Goal: Task Accomplishment & Management: Manage account settings

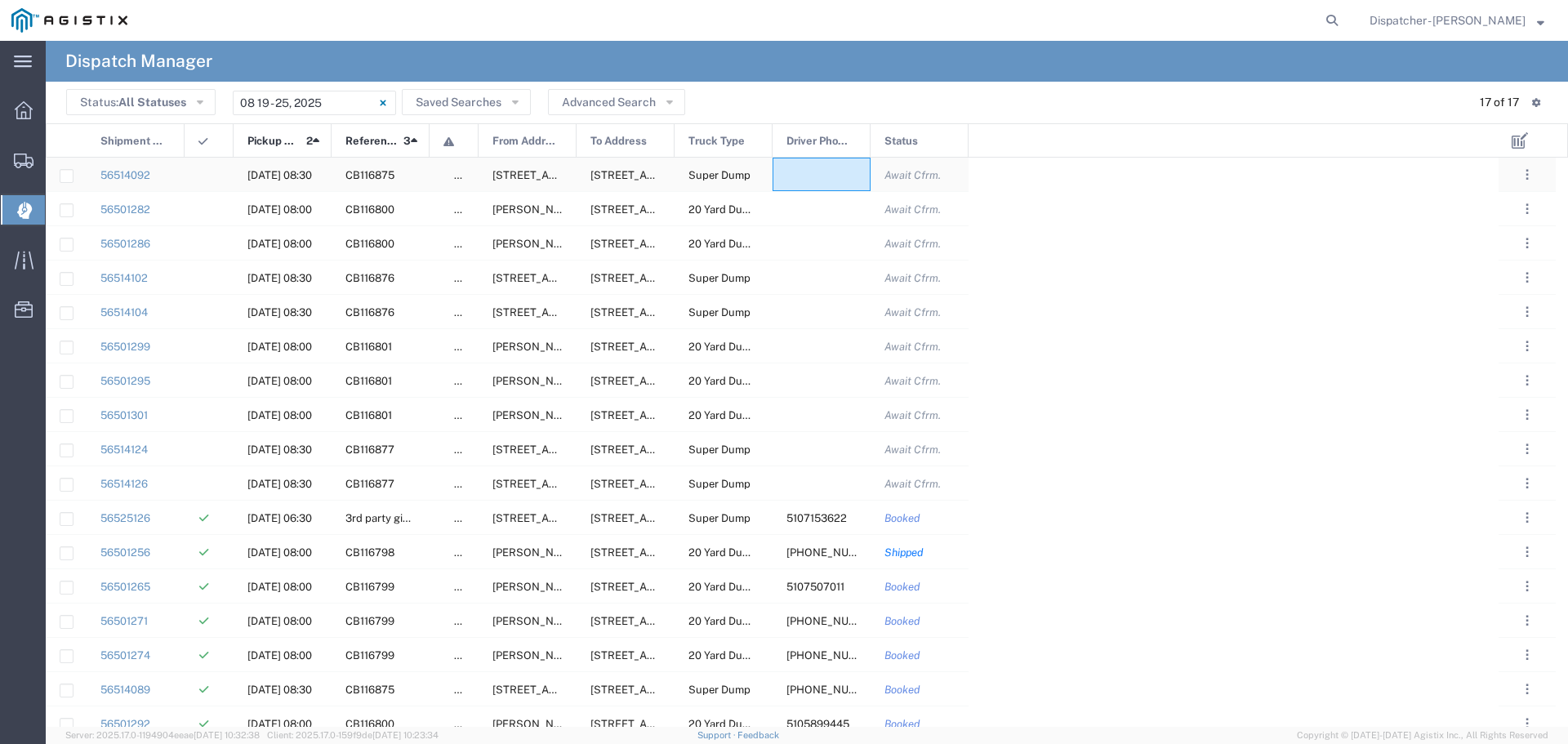
click at [808, 175] on div at bounding box center [821, 174] width 98 height 33
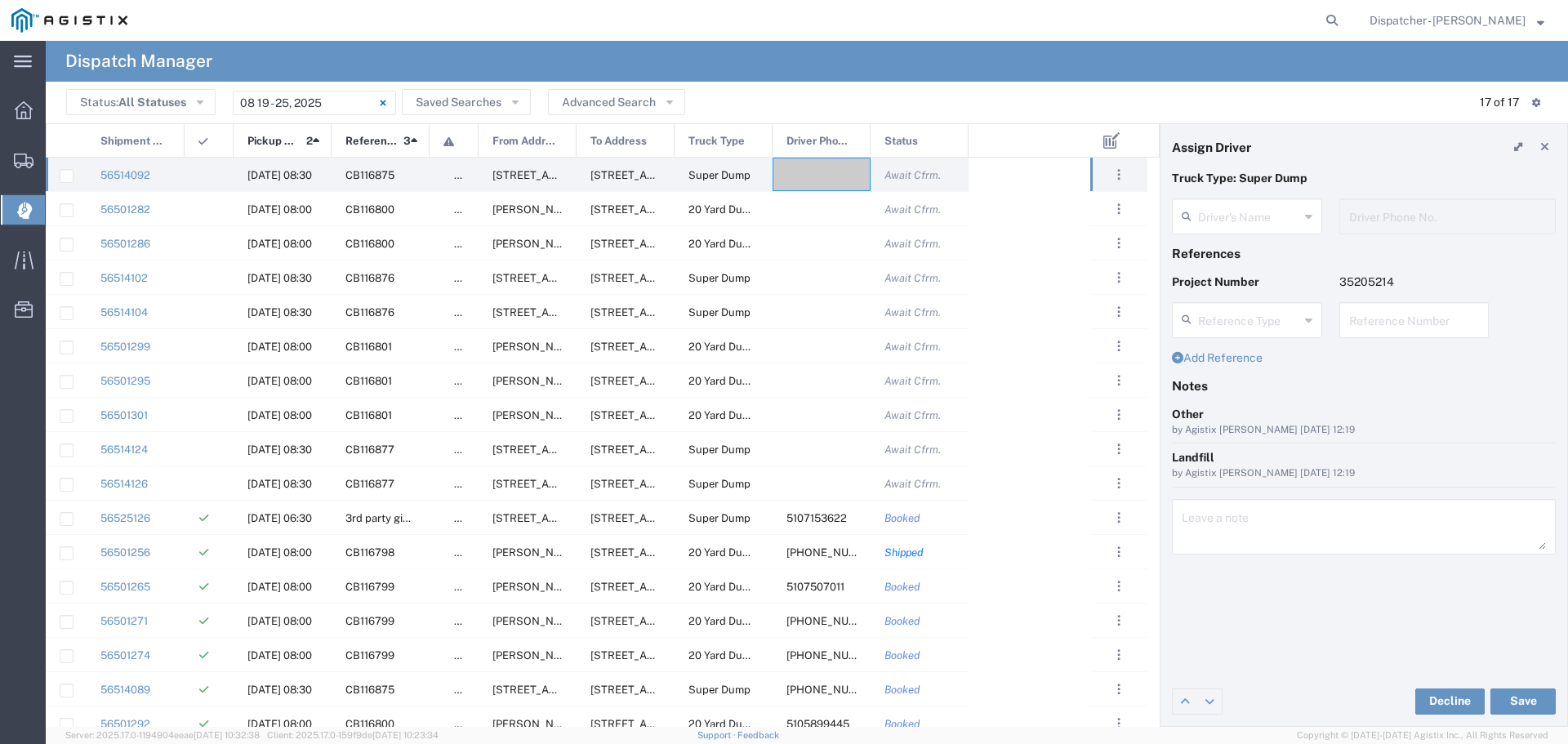
click at [1307, 213] on icon at bounding box center [1308, 216] width 7 height 26
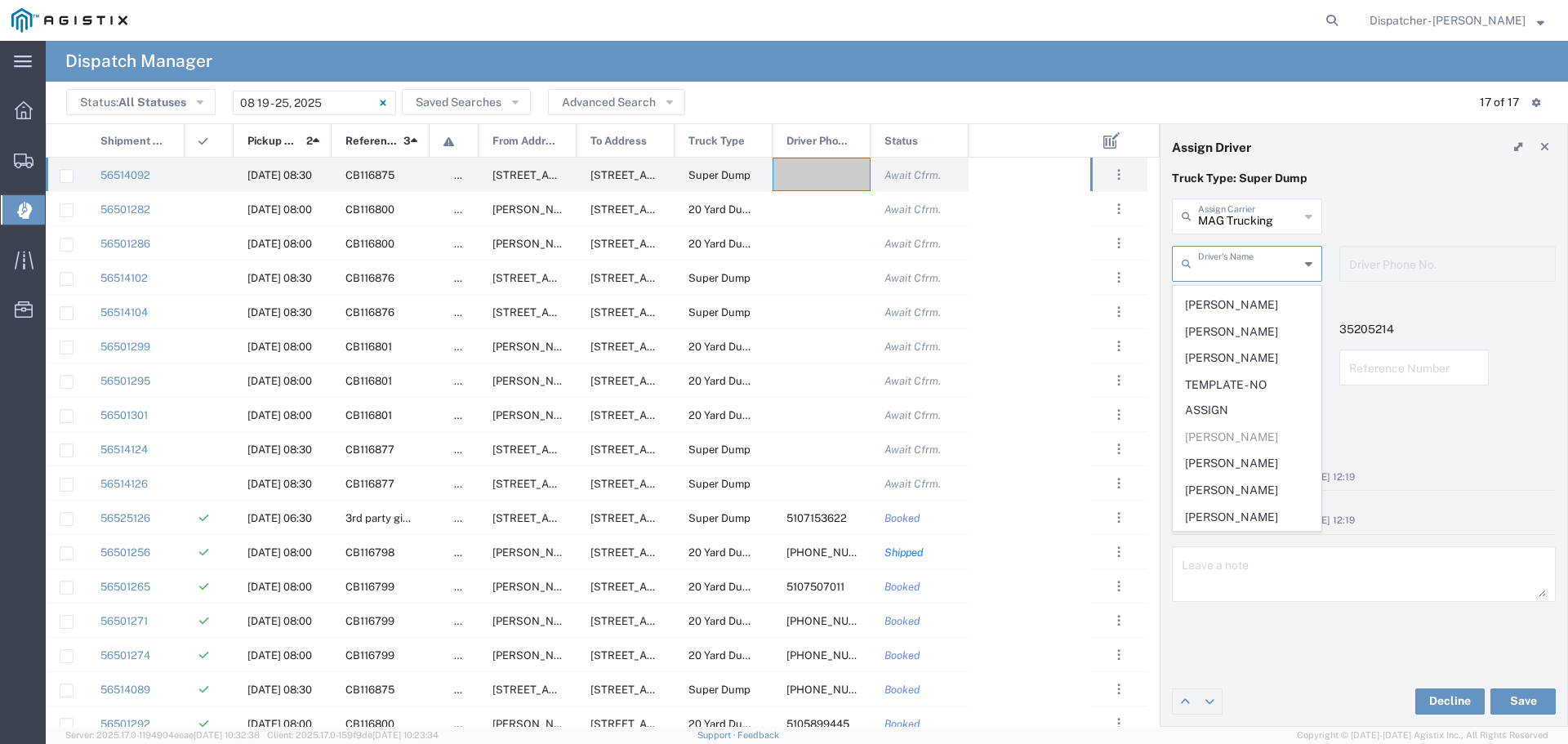
scroll to position [521, 0]
click at [1319, 212] on div "MAG Trucking Assign Carrier" at bounding box center [1247, 216] width 151 height 36
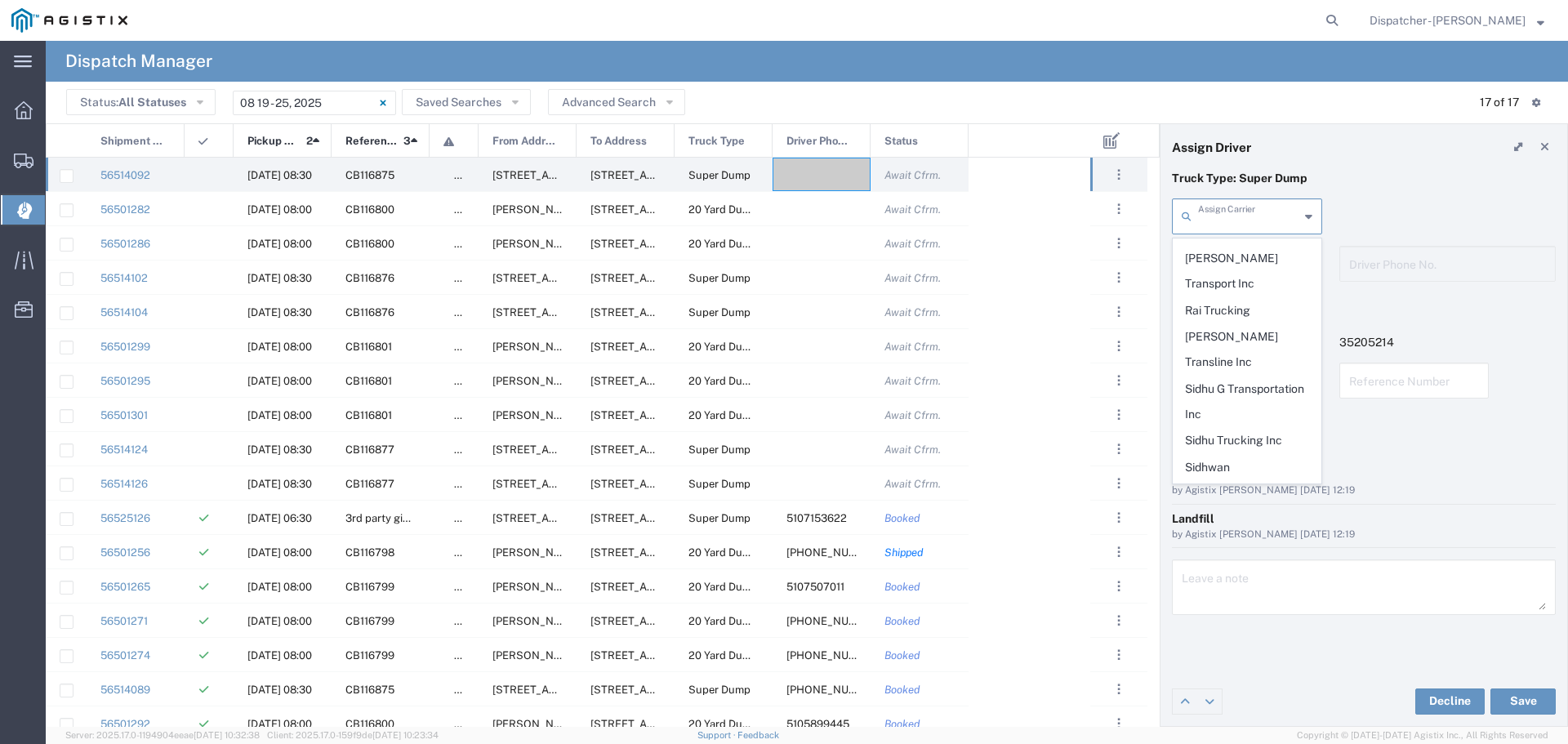
scroll to position [835, 0]
click at [1225, 481] on span "T-[PERSON_NAME] Trucking" at bounding box center [1247, 506] width 147 height 51
type input "T-[PERSON_NAME] Trucking"
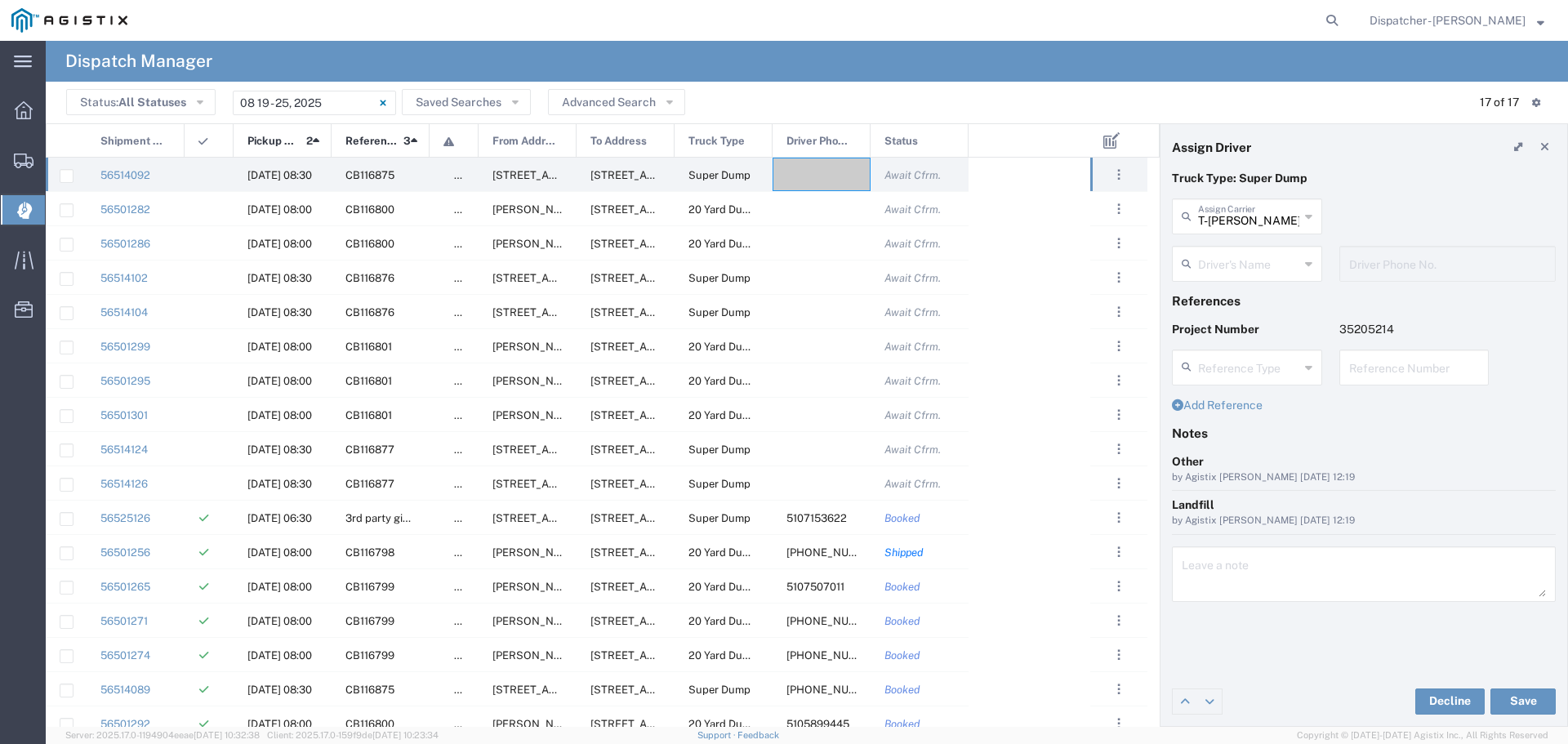
click at [1304, 263] on div "Driver's Name" at bounding box center [1247, 264] width 151 height 36
click at [1216, 298] on span "[PERSON_NAME]" at bounding box center [1247, 299] width 147 height 25
type input "[PERSON_NAME]"
type input "5105899445"
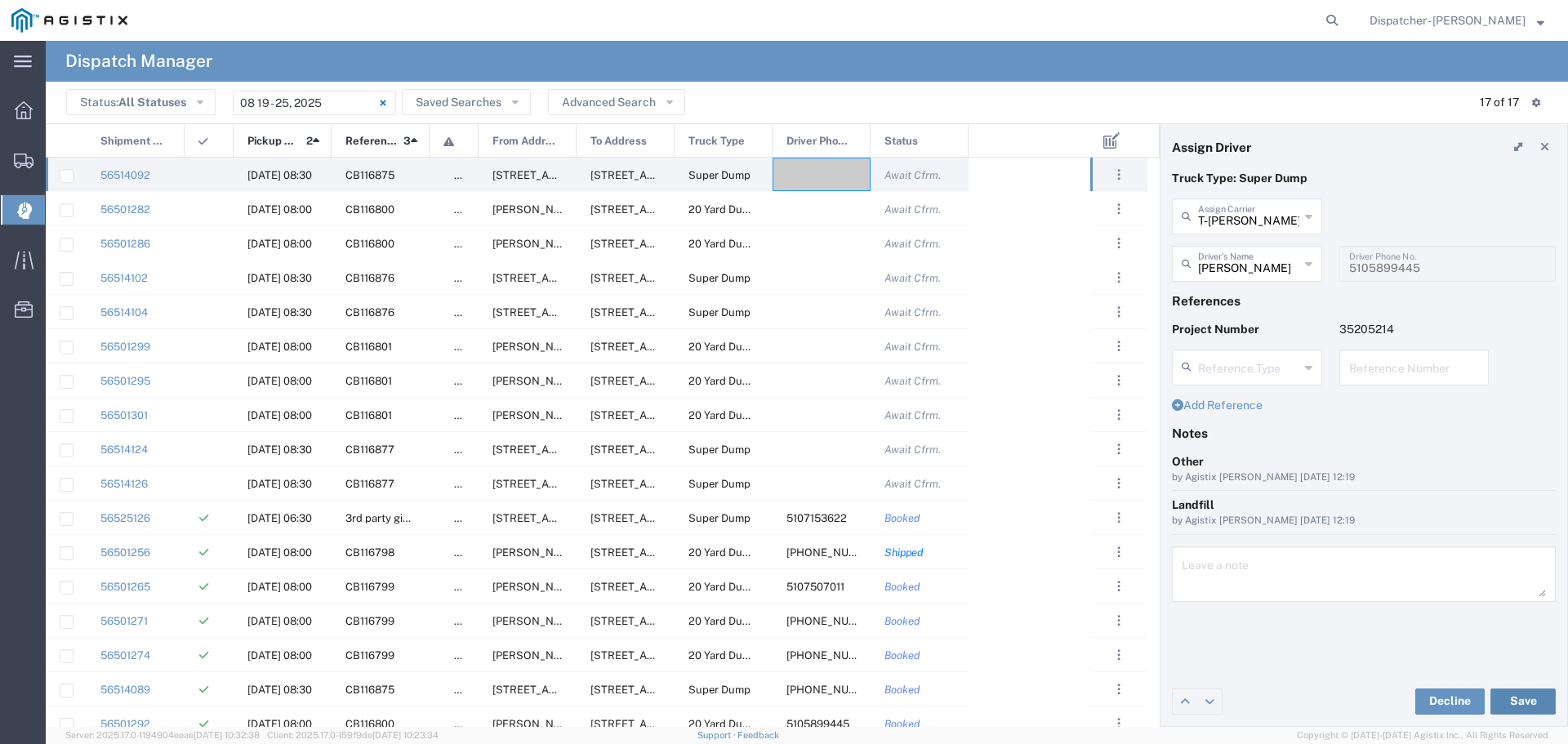
click at [1527, 705] on button "Save" at bounding box center [1522, 701] width 65 height 26
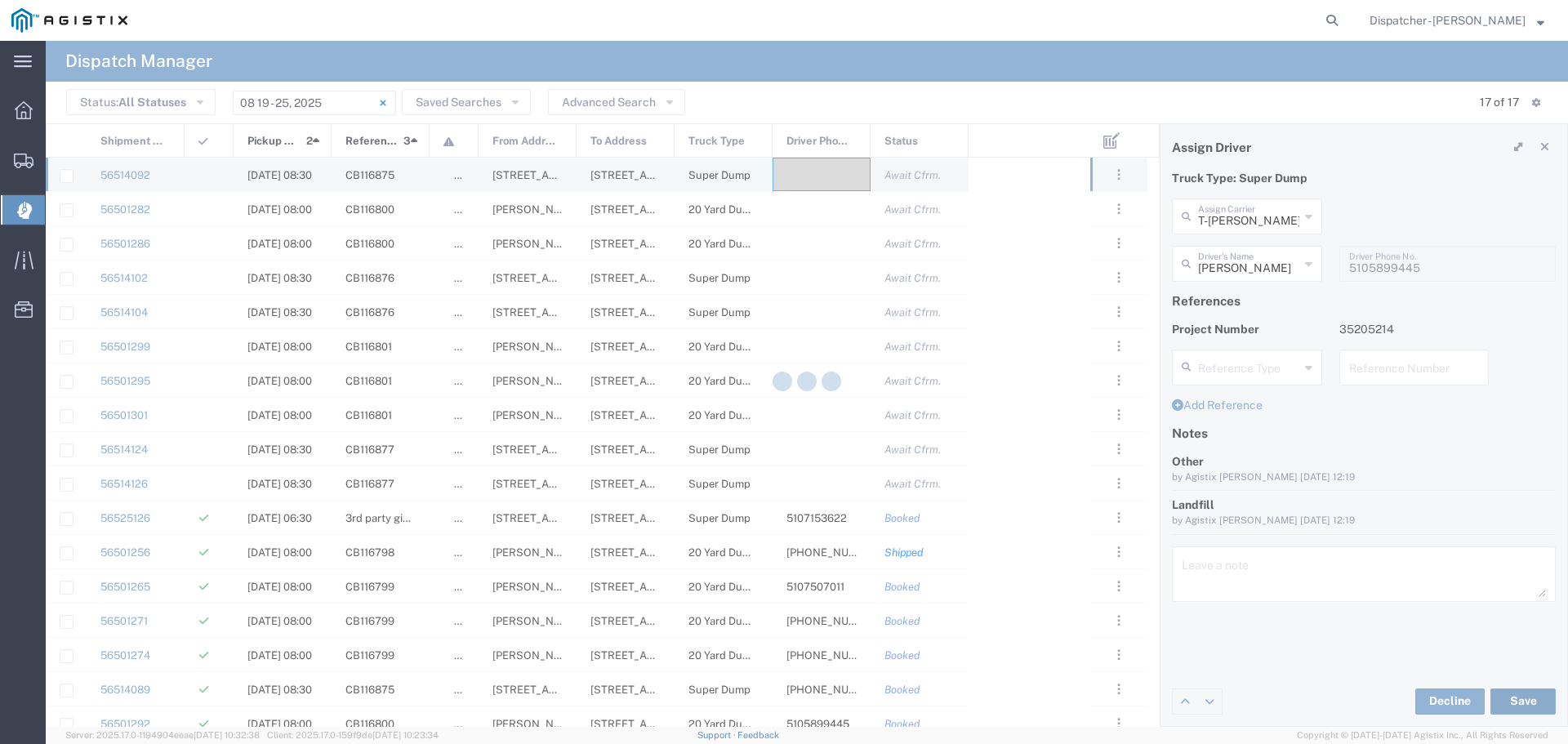
type input "[PERSON_NAME]"
type input "T-[PERSON_NAME] Trucking"
